Goal: Find specific page/section

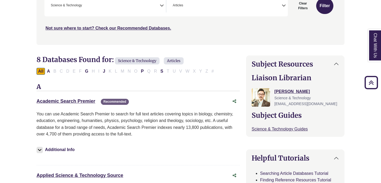
scroll to position [206, 0]
click at [213, 64] on h2 "8 Databases Found for: Science & Technology Articles Edit Filters" at bounding box center [137, 61] width 203 height 10
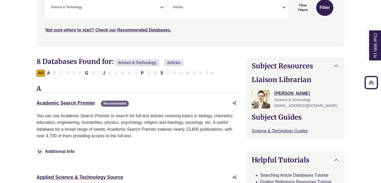
scroll to position [117, 0]
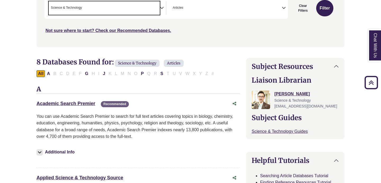
click at [156, 13] on span "× Science & Technology" at bounding box center [104, 7] width 111 height 13
click at [324, 8] on button "Filter" at bounding box center [324, 8] width 17 height 16
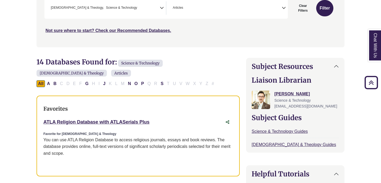
click at [155, 10] on span "× [DEMOGRAPHIC_DATA] & Theology × Science & Technology" at bounding box center [104, 7] width 111 height 13
click at [318, 9] on button "Filter" at bounding box center [324, 8] width 17 height 16
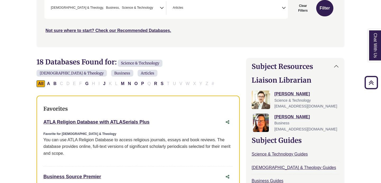
click at [152, 9] on span "× [DEMOGRAPHIC_DATA] & Theology × Business × Science & Technology" at bounding box center [104, 7] width 111 height 13
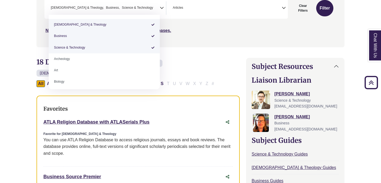
select select "*****"
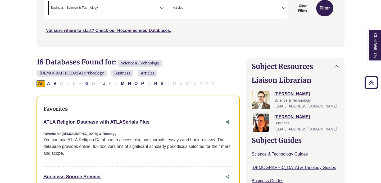
click at [152, 12] on span "× Business × Science & Technology" at bounding box center [104, 7] width 111 height 13
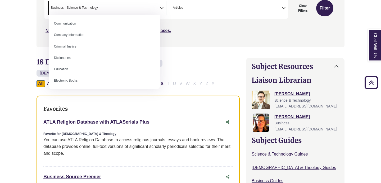
scroll to position [129, 0]
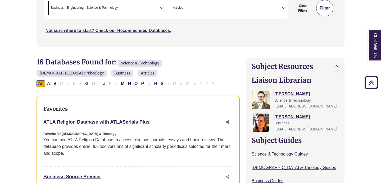
click at [331, 9] on button "Filter" at bounding box center [324, 8] width 17 height 16
